Goal: Task Accomplishment & Management: Use online tool/utility

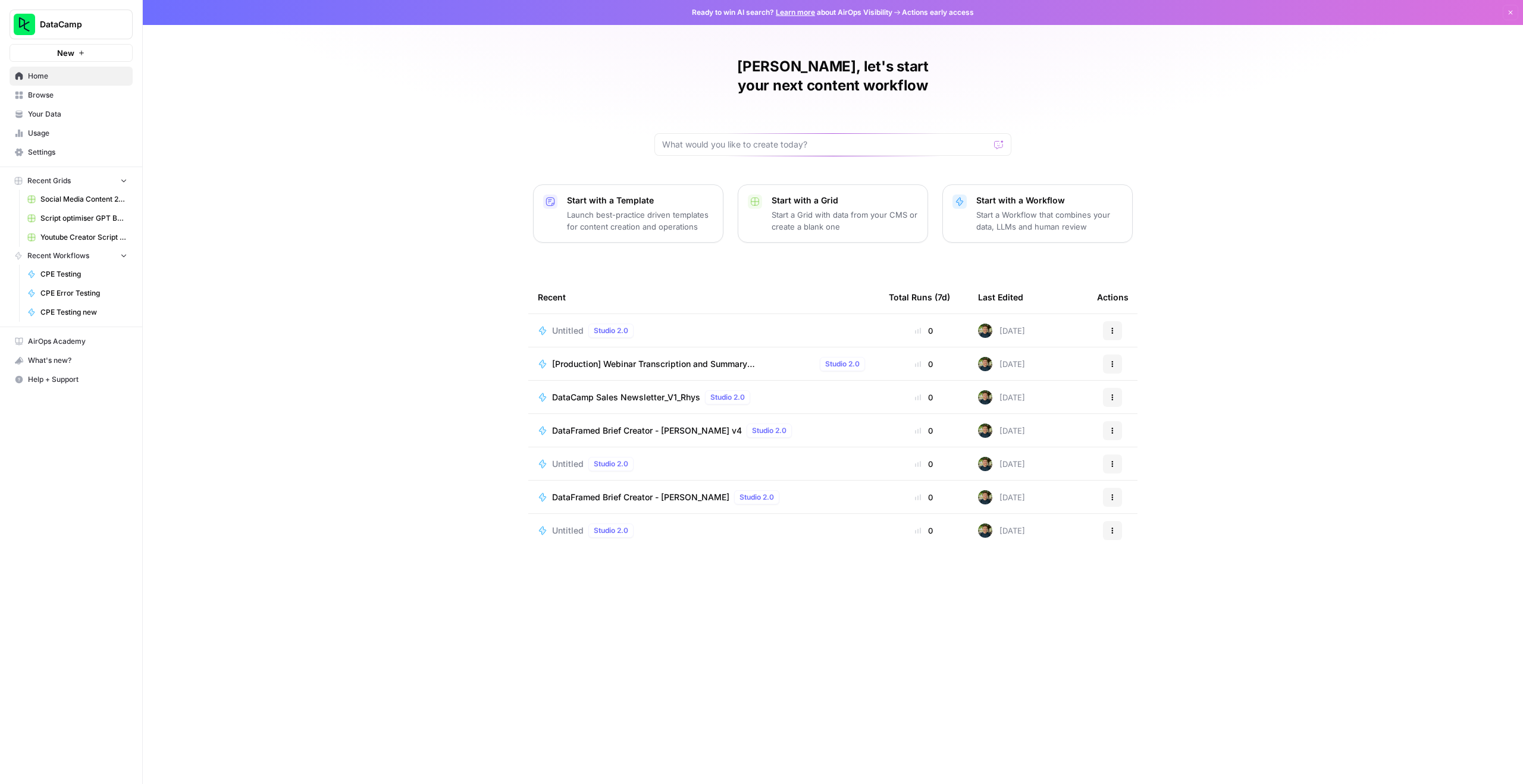
click at [710, 358] on span "[Production] Webinar Transcription and Summary ([PERSON_NAME])" at bounding box center [684, 364] width 263 height 12
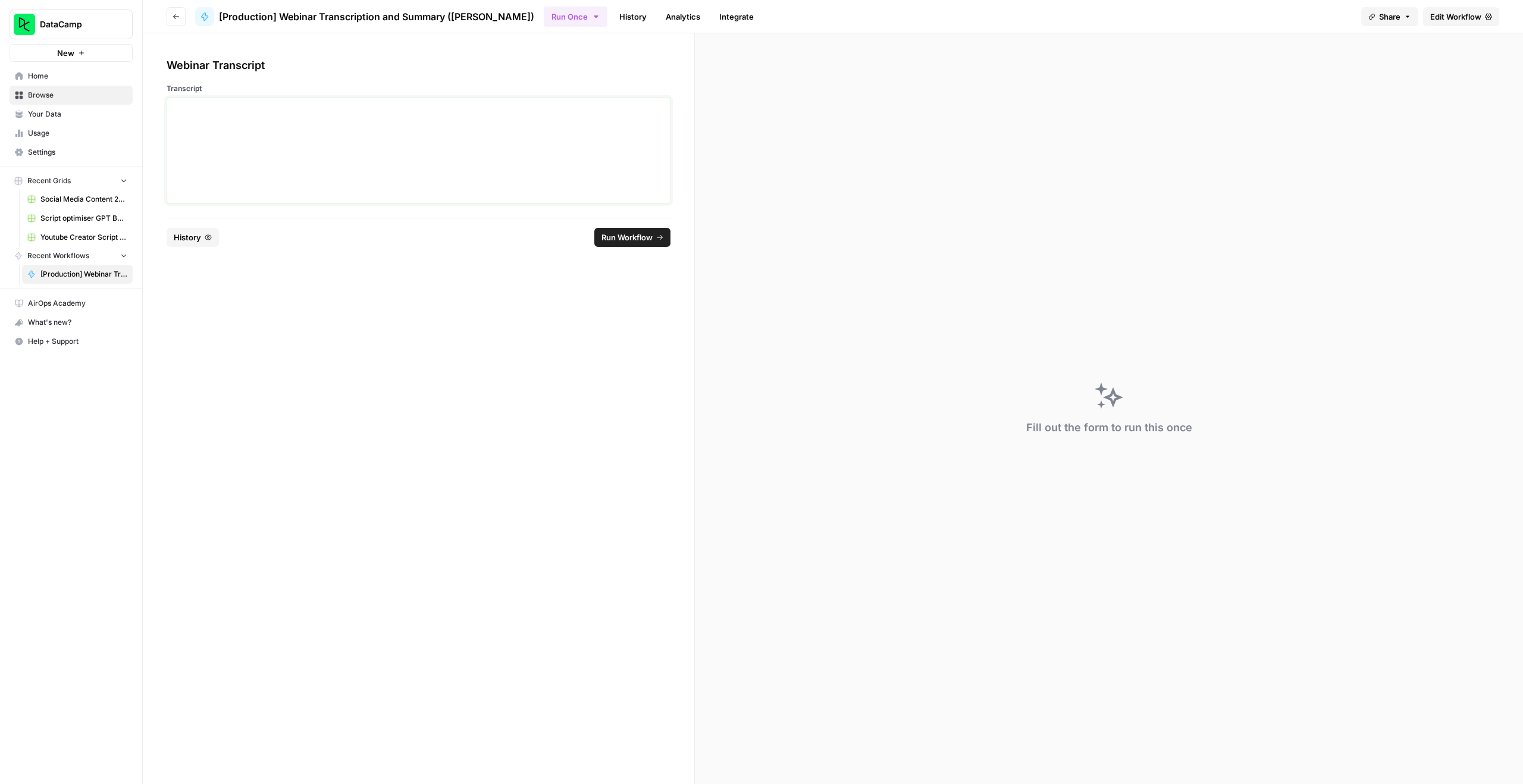
click at [331, 176] on div at bounding box center [418, 151] width 488 height 95
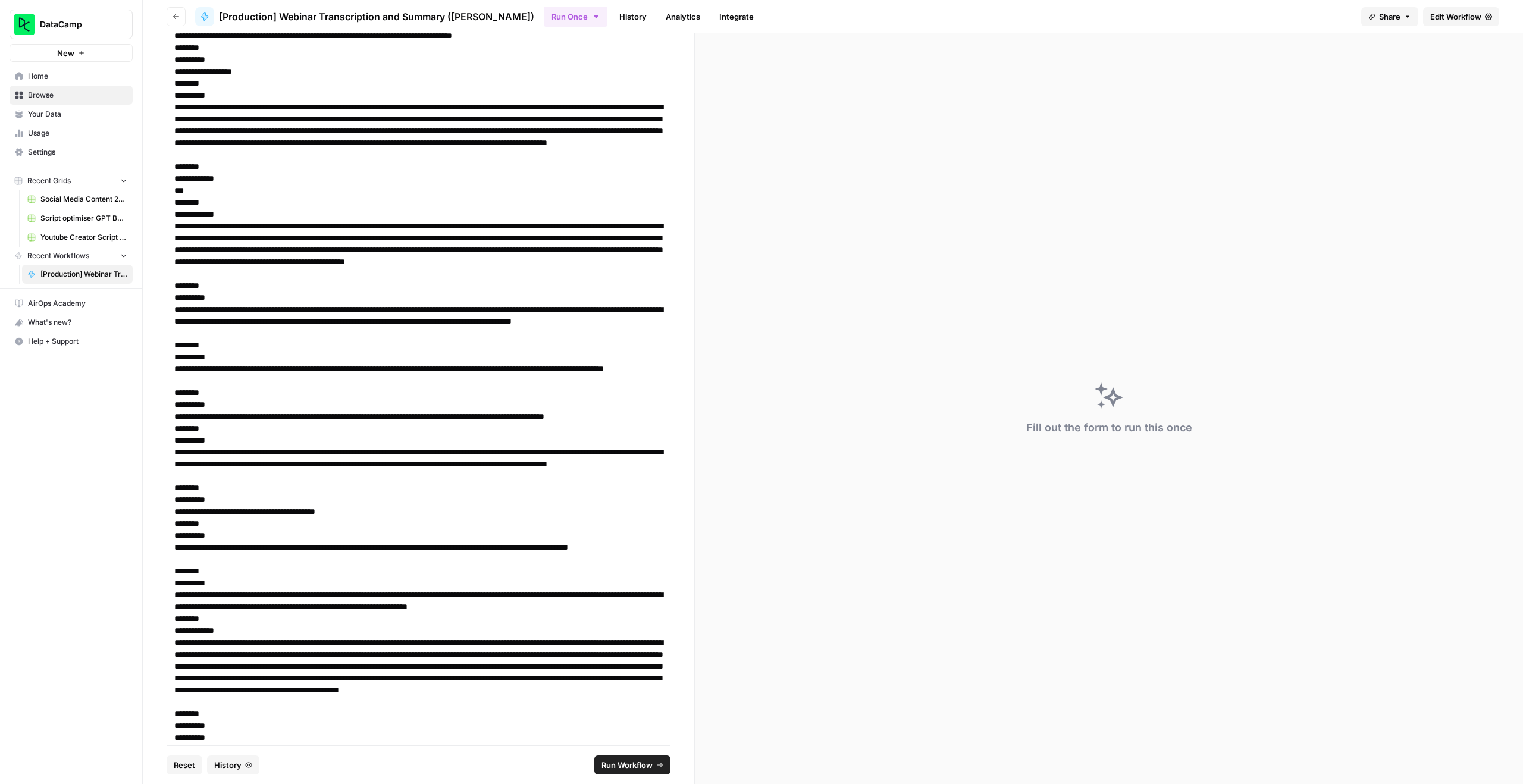
click at [640, 766] on span "Run Workflow" at bounding box center [626, 765] width 51 height 12
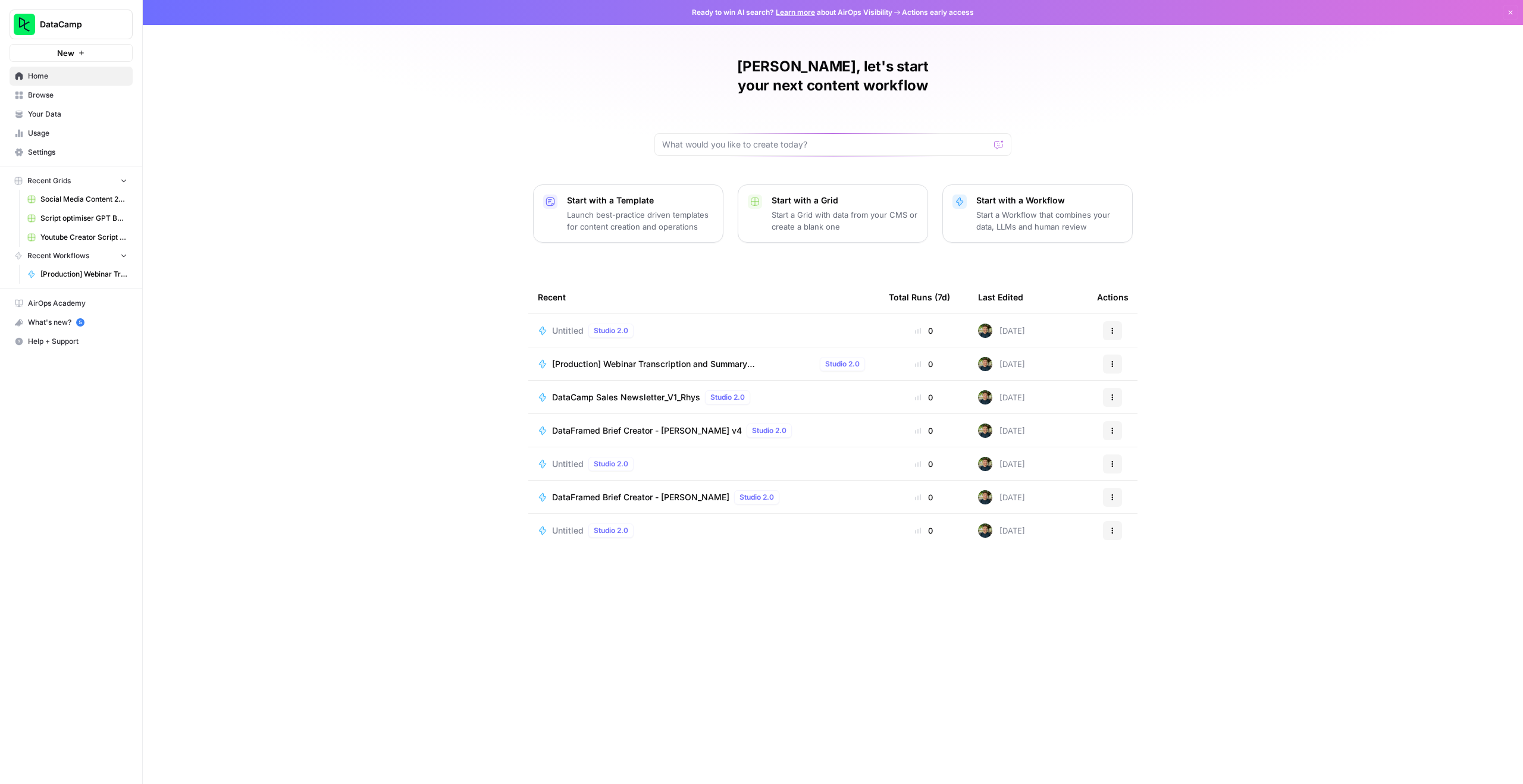
click at [990, 209] on p "Start a Workflow that combines your data, LLMs and human review" at bounding box center [1050, 221] width 147 height 24
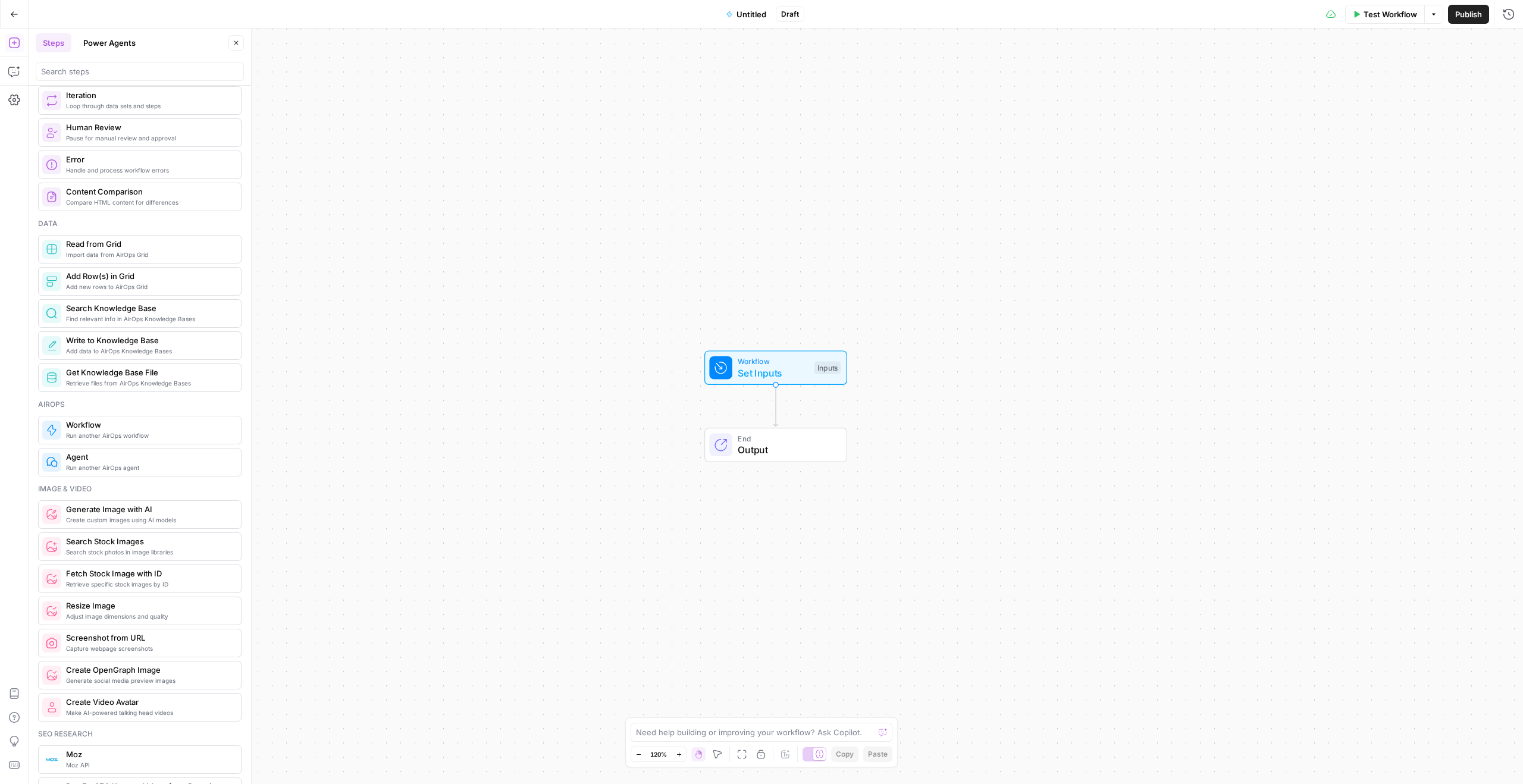
scroll to position [227, 0]
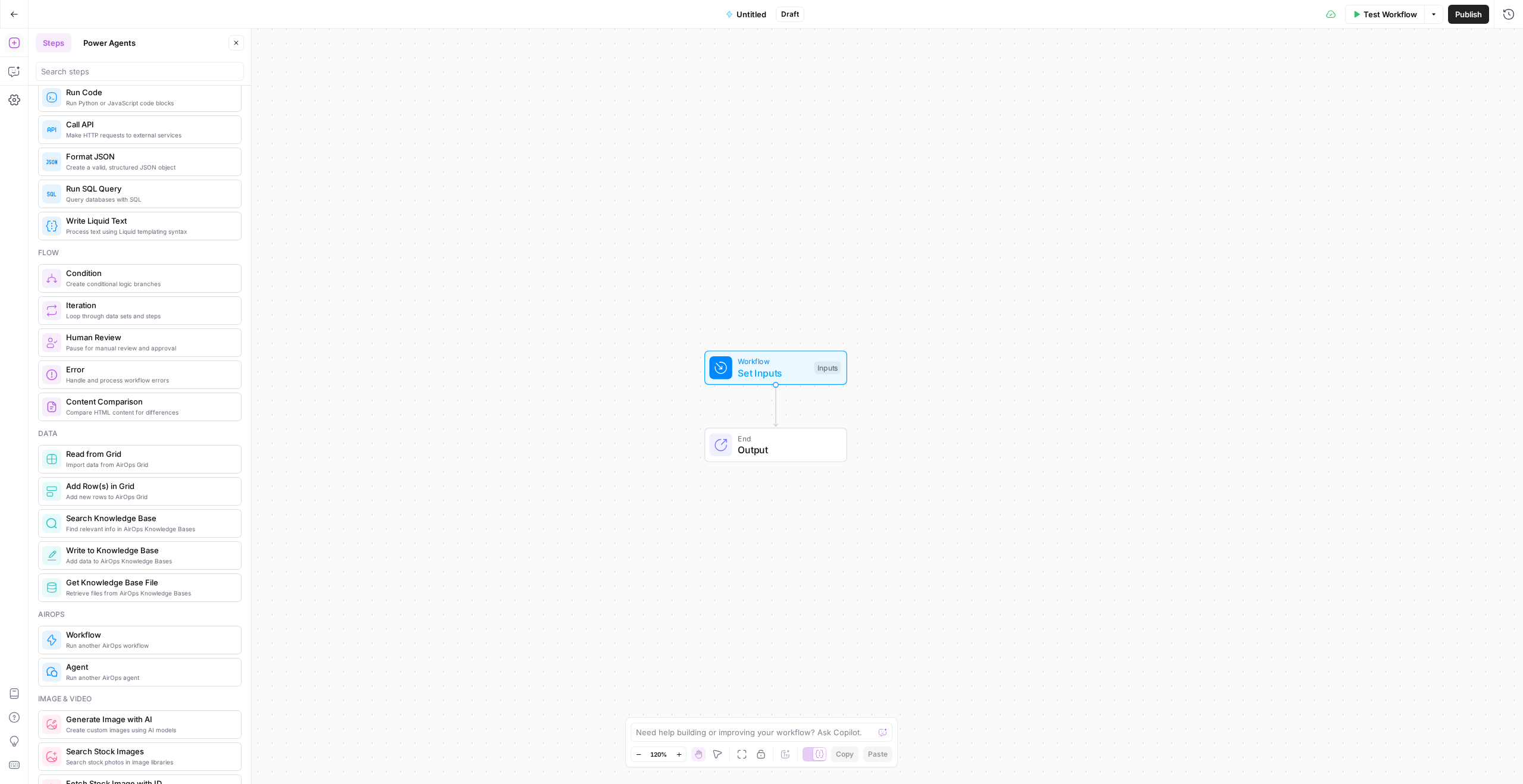
click at [98, 45] on button "Power Agents" at bounding box center [109, 42] width 67 height 19
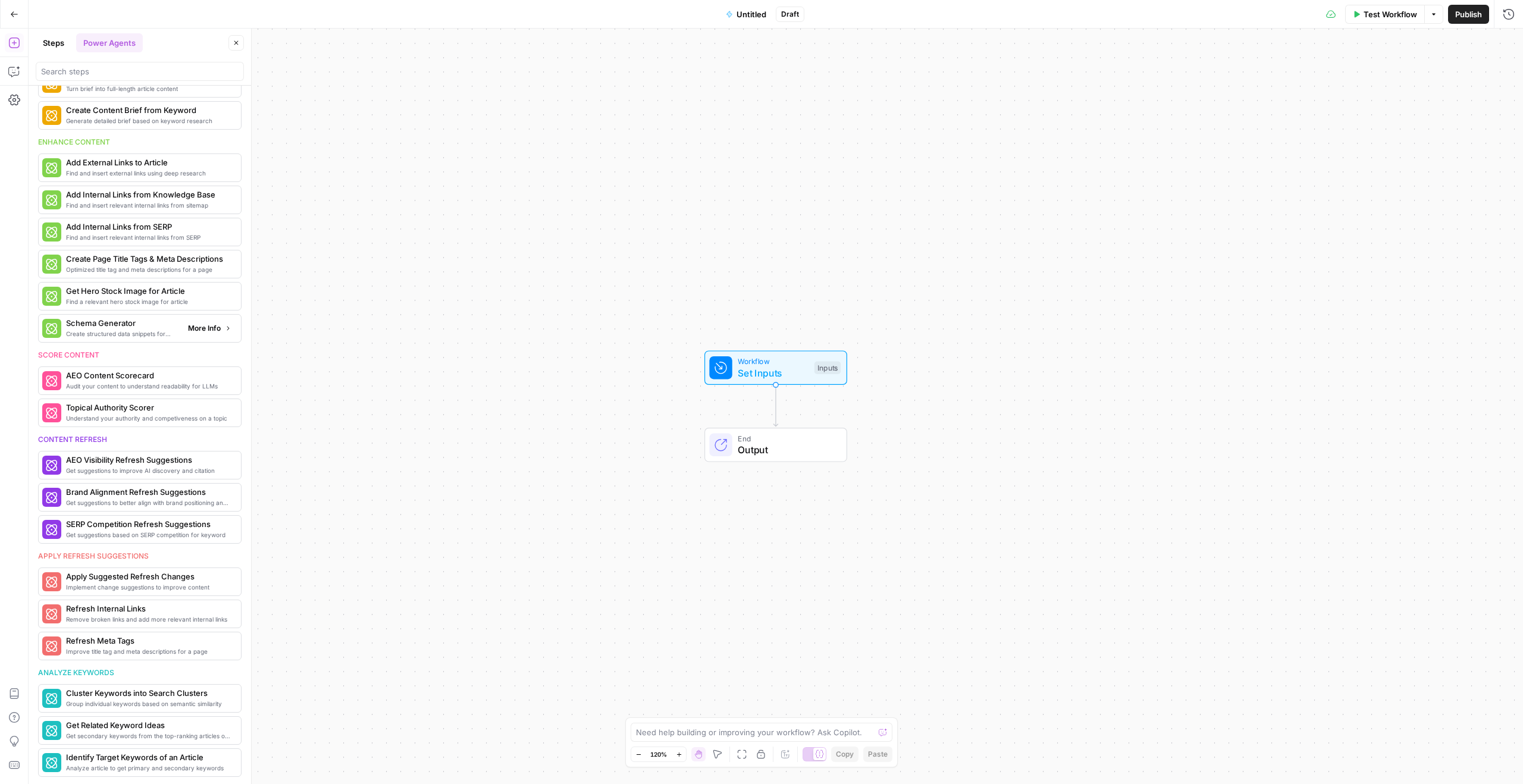
scroll to position [0, 0]
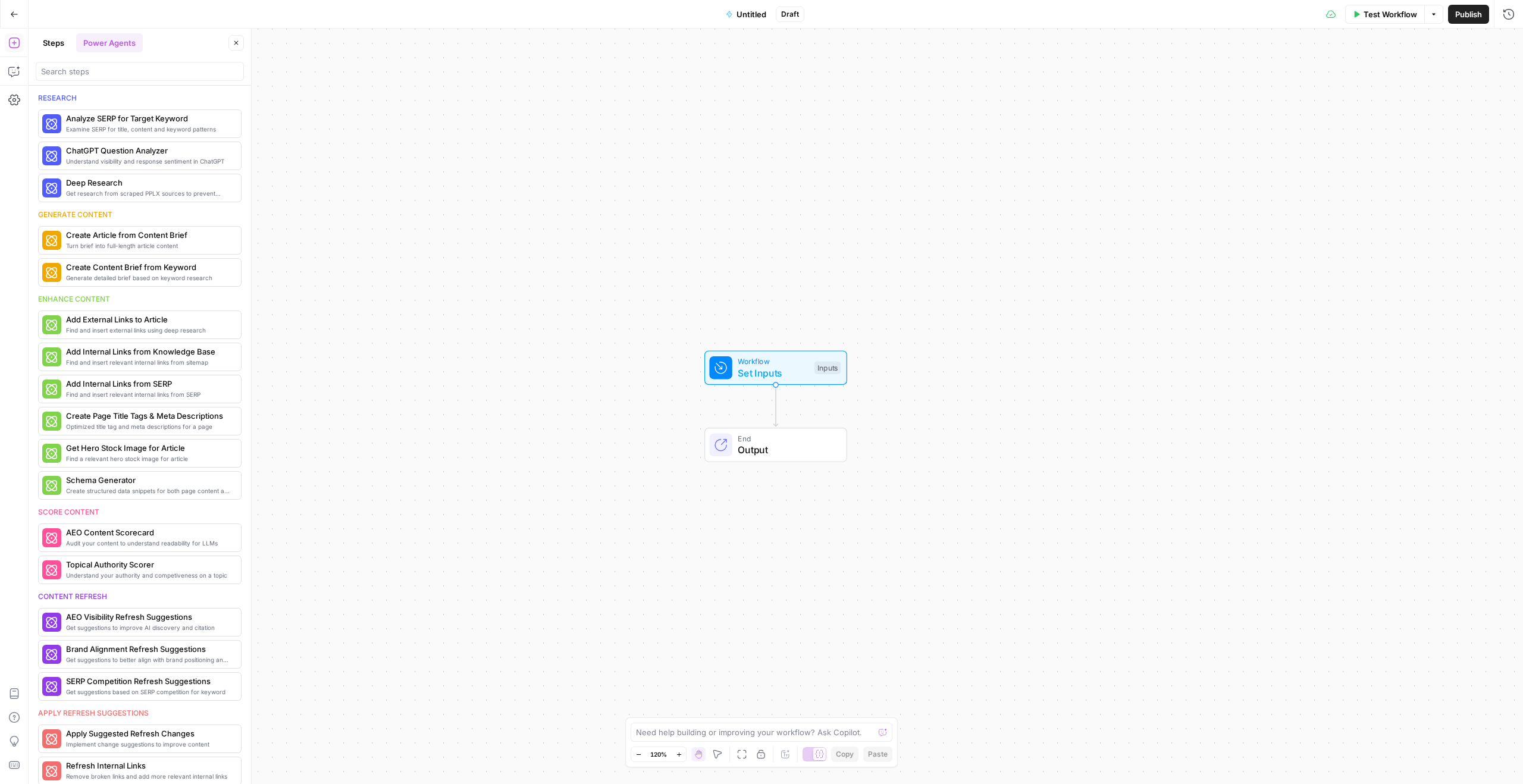
click at [56, 42] on button "Steps" at bounding box center [54, 42] width 36 height 19
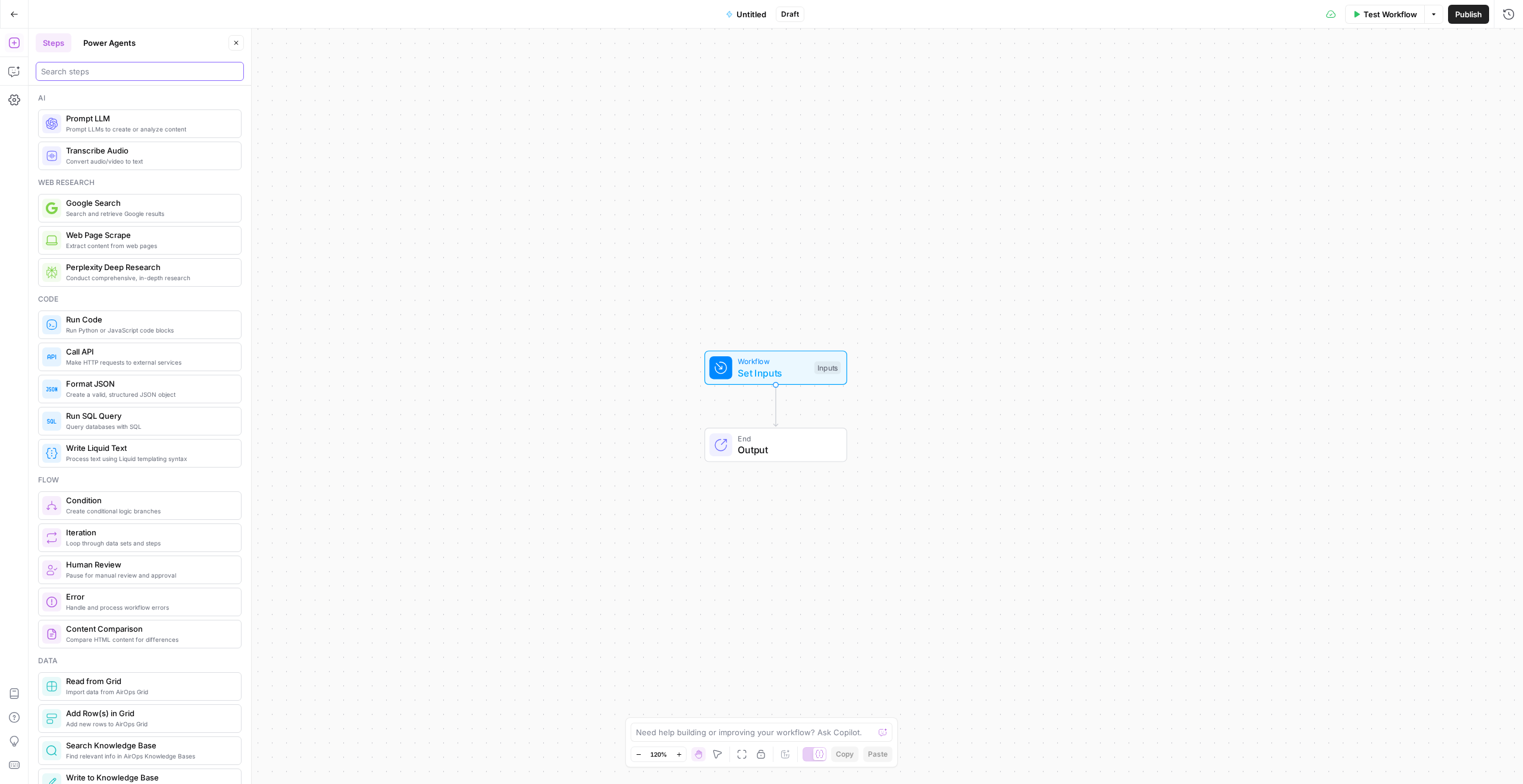
click at [104, 69] on input "search" at bounding box center [139, 71] width 198 height 12
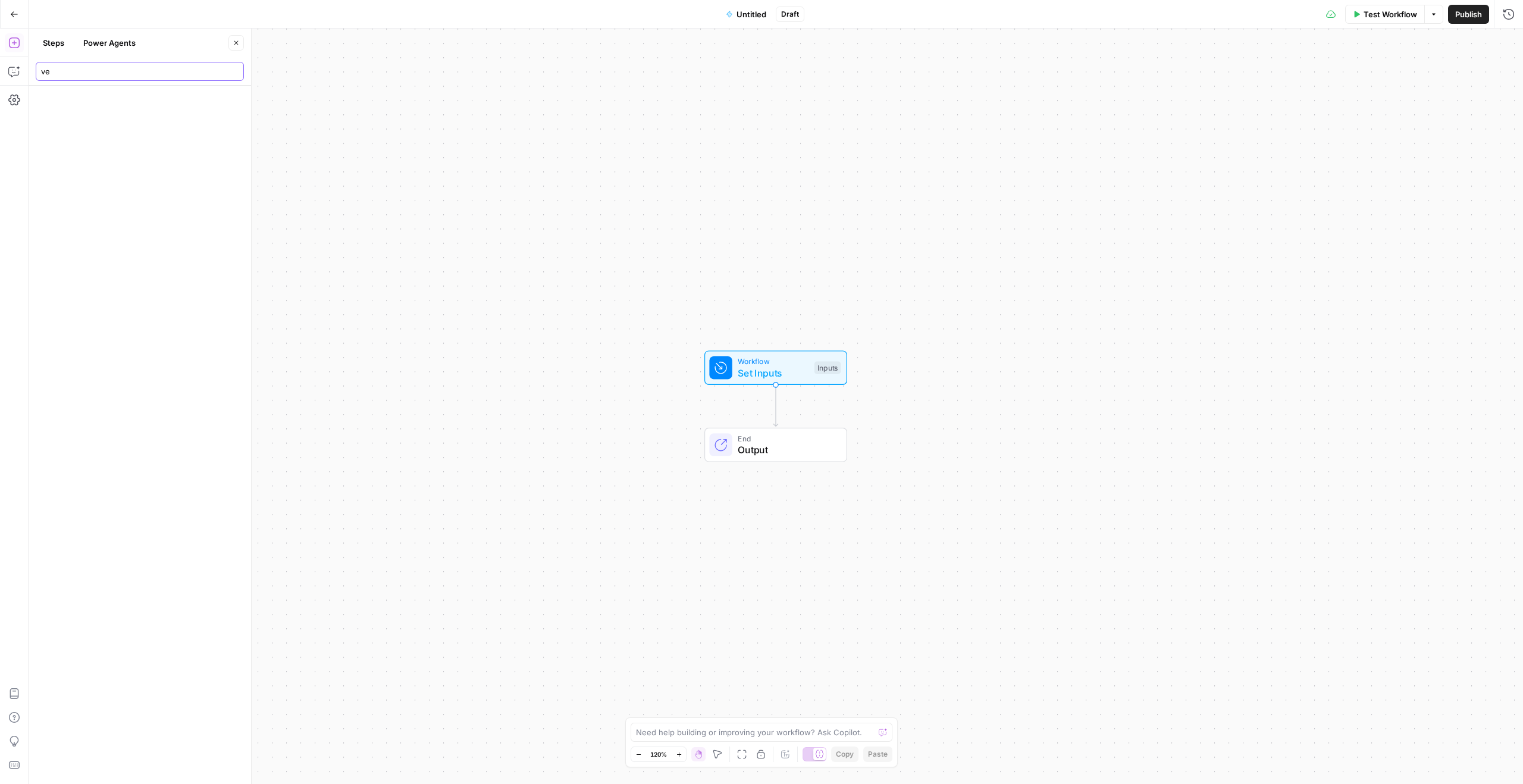
type input "v"
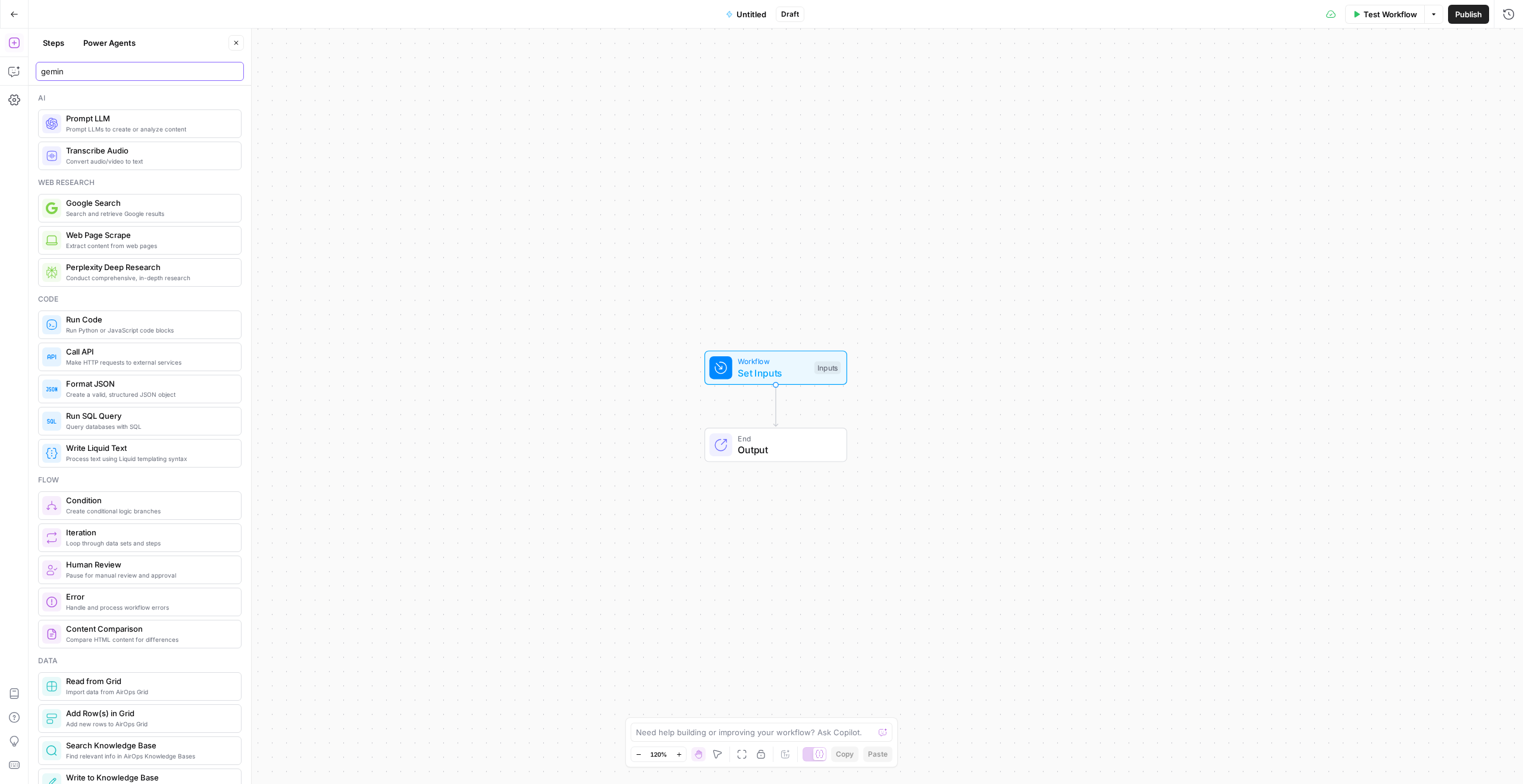
type input "gemini"
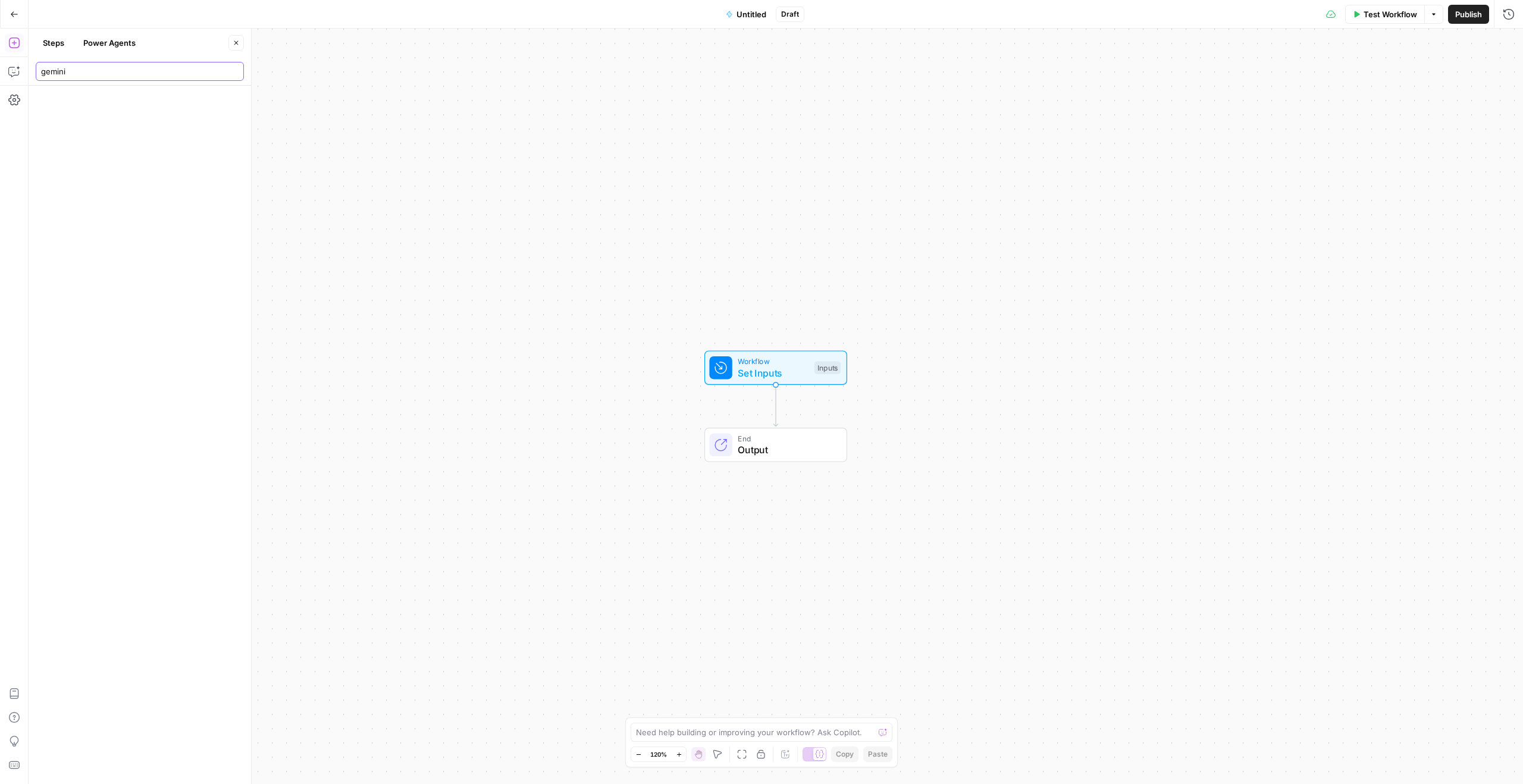
click at [231, 65] on input "gemini" at bounding box center [139, 71] width 198 height 12
